Goal: Transaction & Acquisition: Purchase product/service

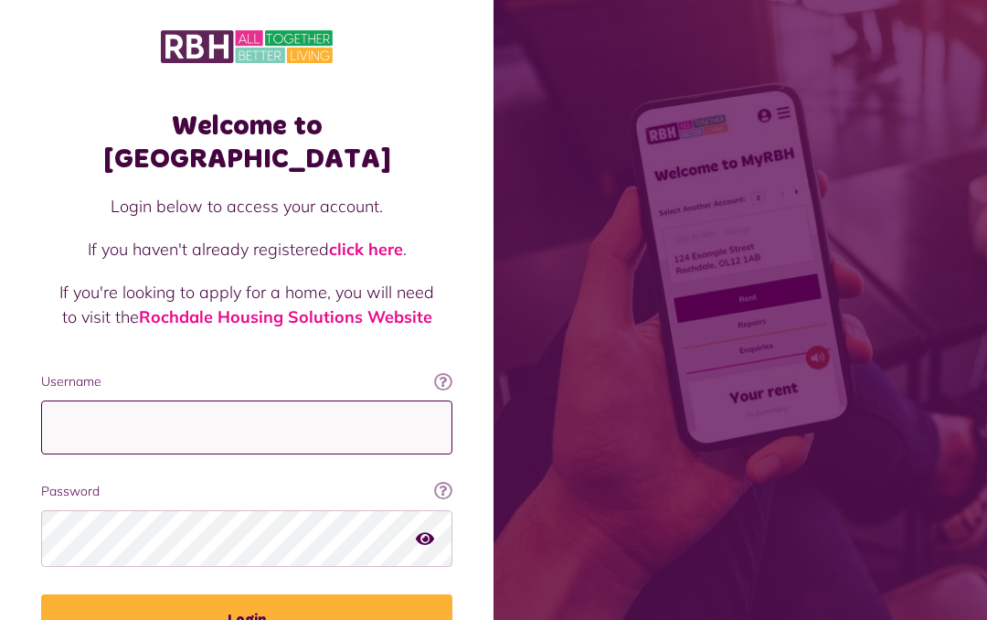
click at [401, 400] on input "Username" at bounding box center [246, 427] width 411 height 54
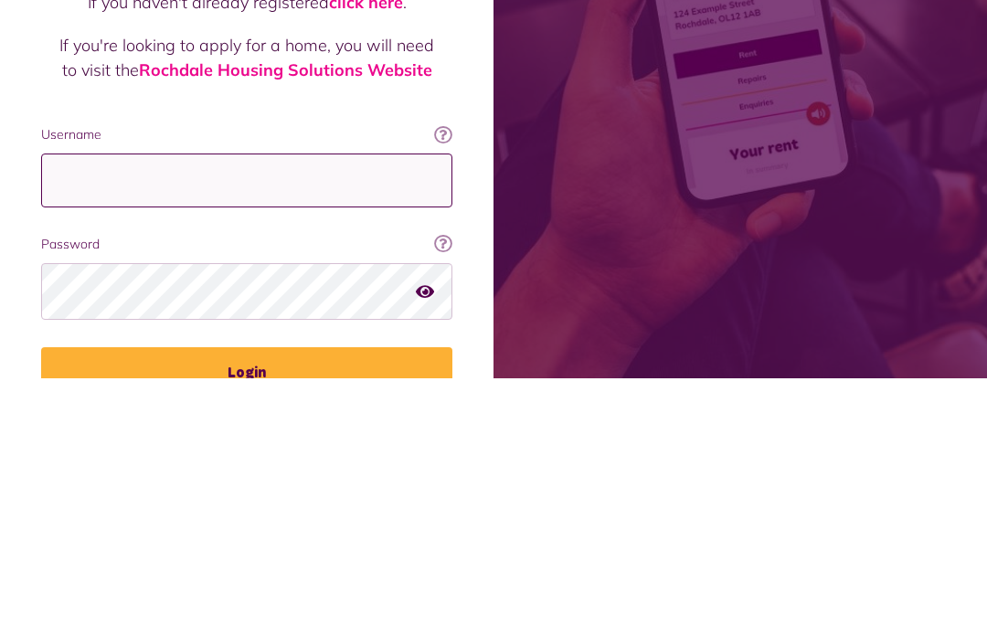
type input "**********"
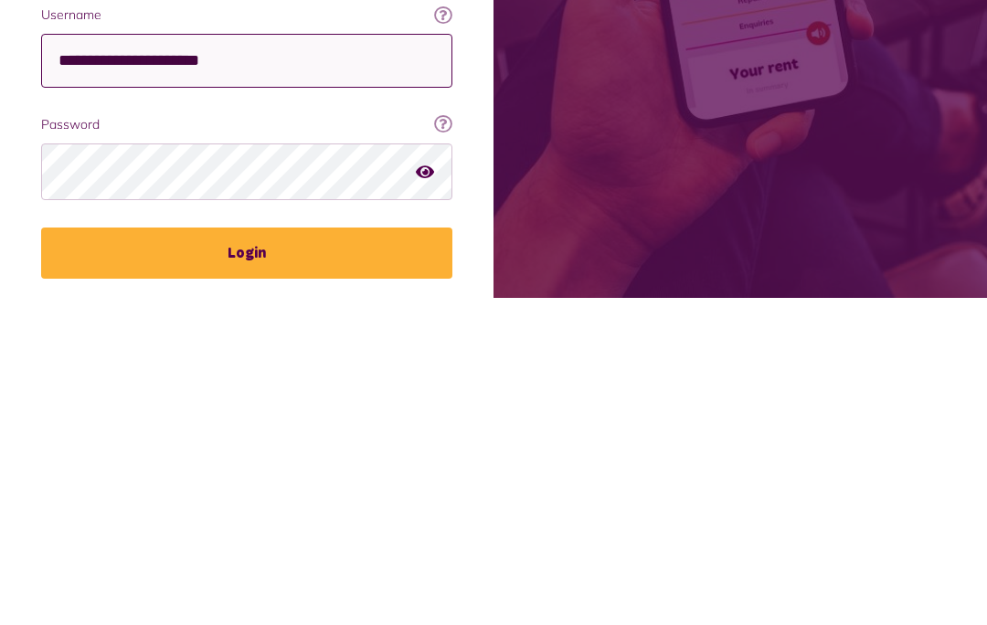
scroll to position [51, 0]
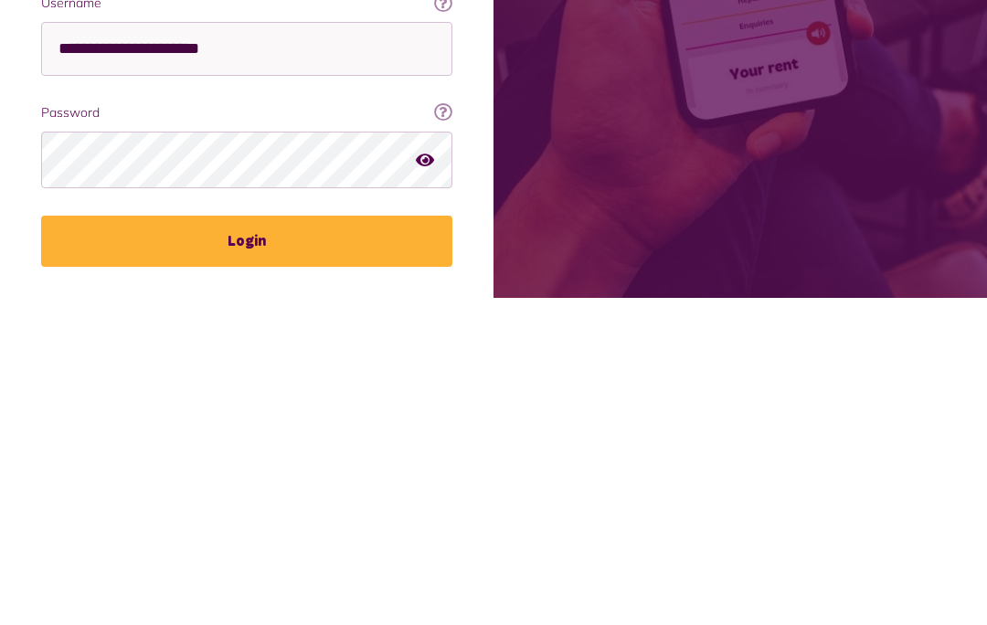
click at [259, 543] on button "Login" at bounding box center [246, 568] width 411 height 51
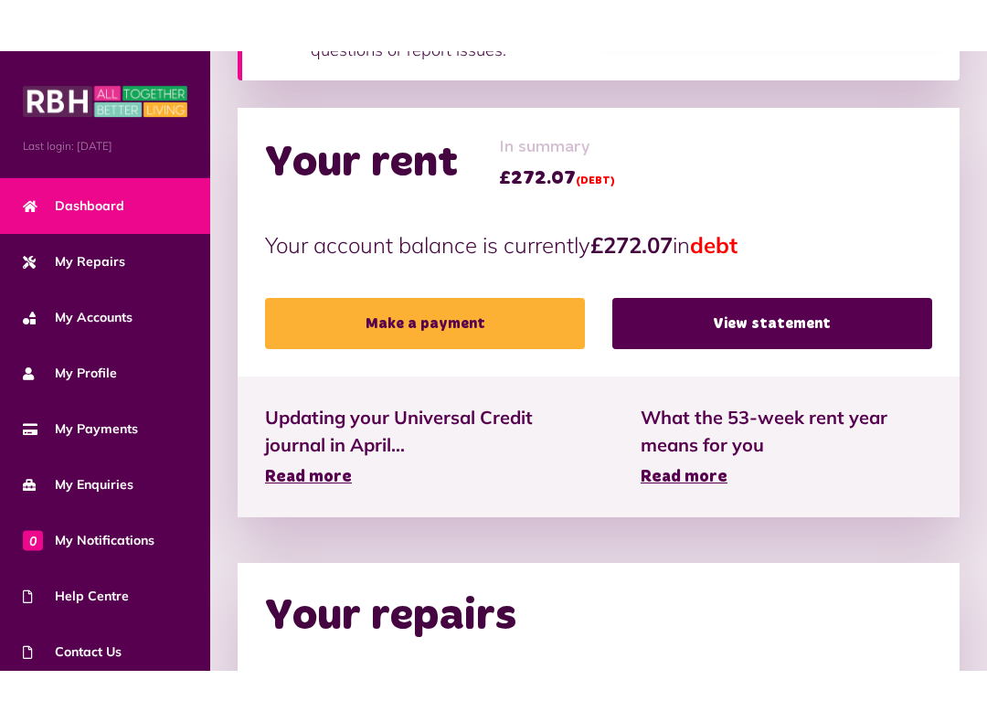
scroll to position [421, 0]
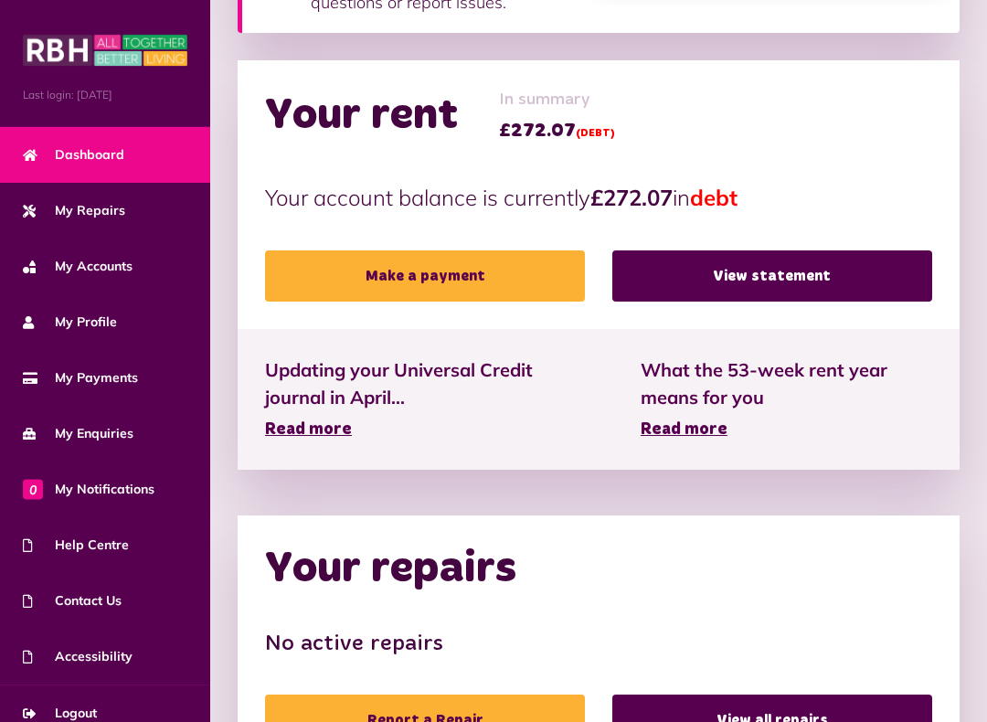
click at [477, 276] on link "Make a payment" at bounding box center [425, 276] width 320 height 51
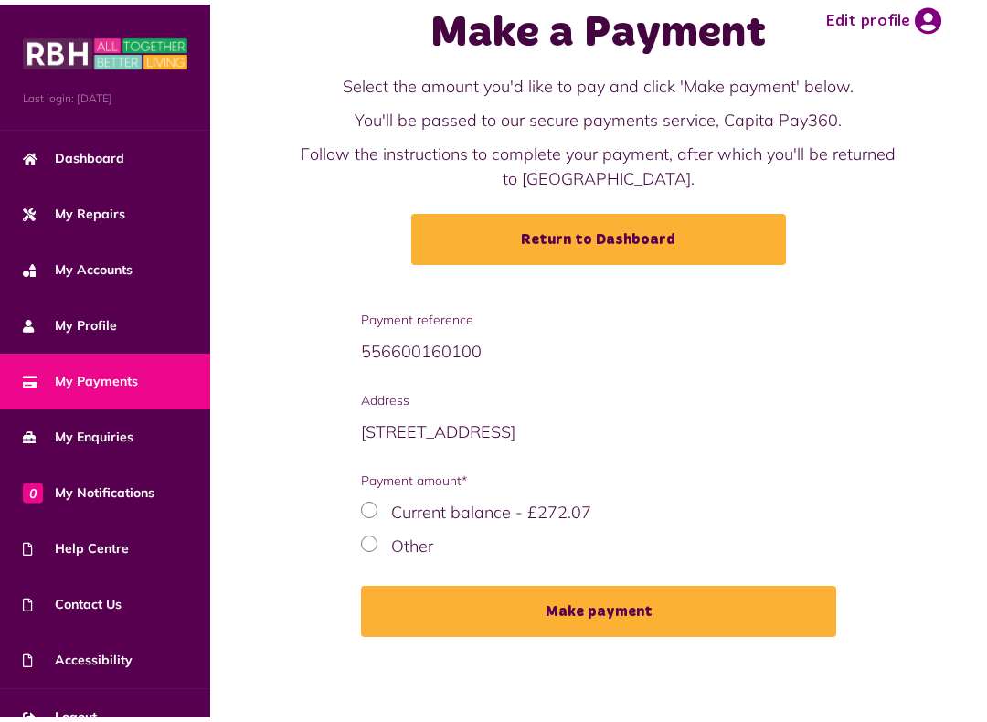
scroll to position [35, 0]
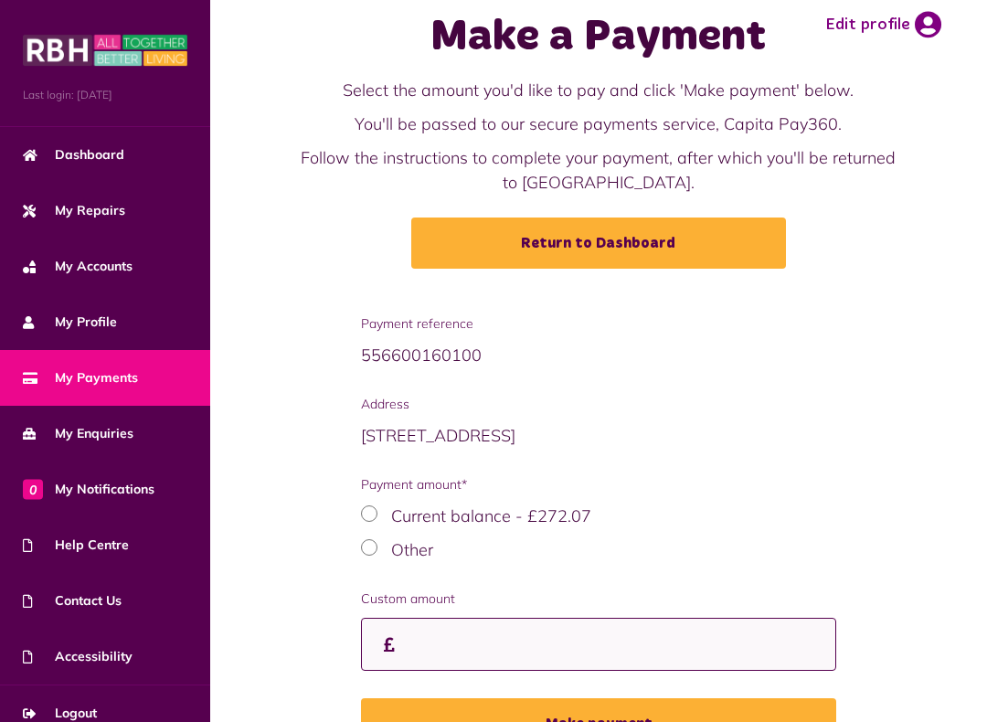
click at [530, 619] on input "Custom amount" at bounding box center [598, 645] width 475 height 54
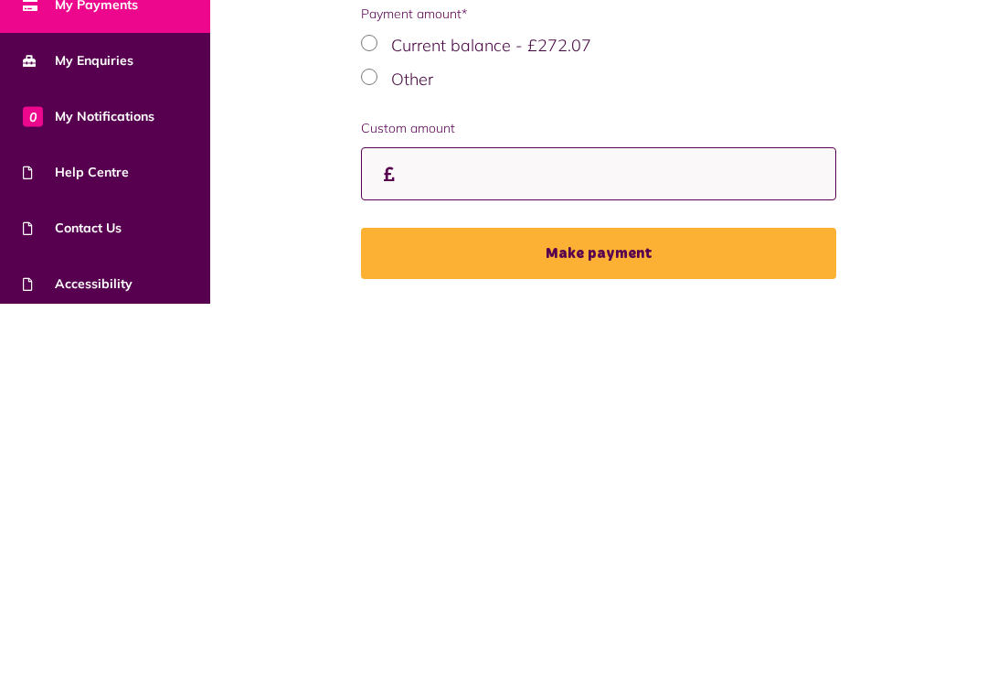
scroll to position [178, 0]
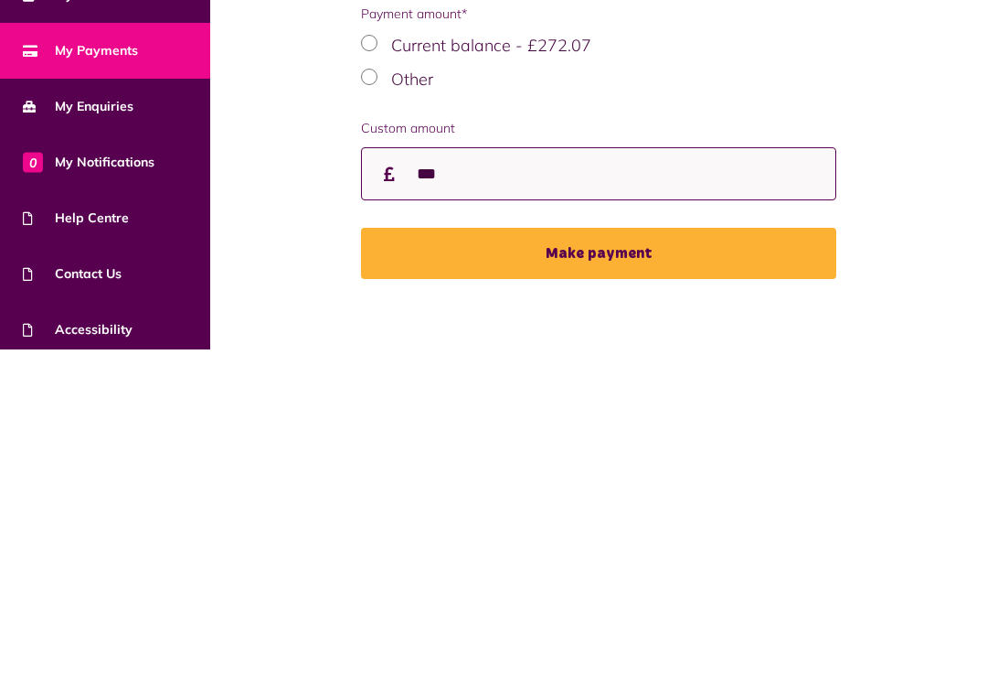
type input "***"
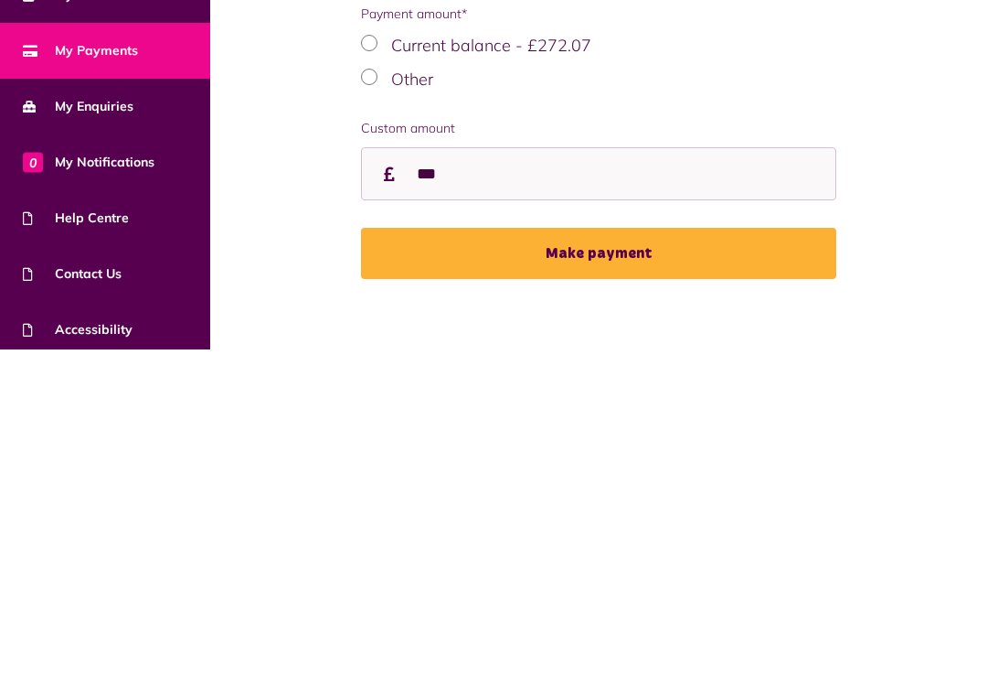
click at [612, 555] on button "Make payment" at bounding box center [598, 580] width 475 height 51
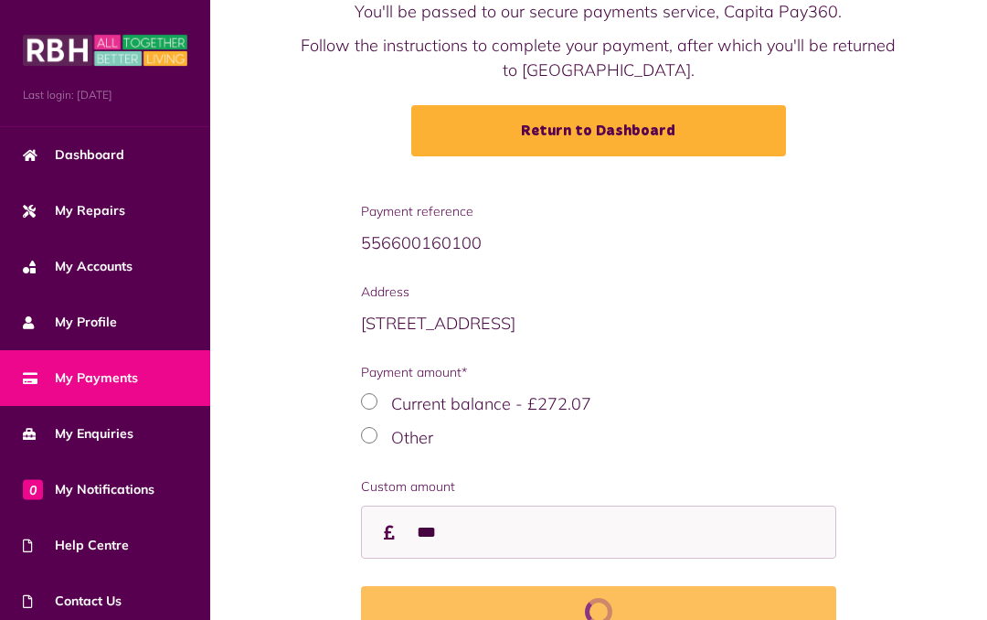
scroll to position [250, 0]
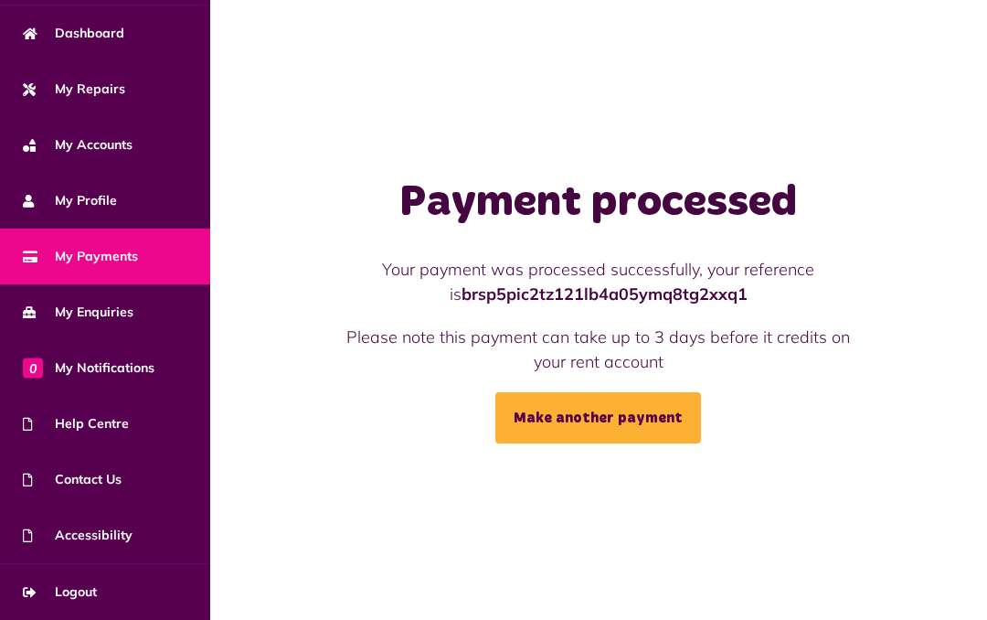
scroll to position [122, 0]
click at [118, 587] on link "Logout" at bounding box center [105, 592] width 210 height 56
